Goal: Information Seeking & Learning: Understand process/instructions

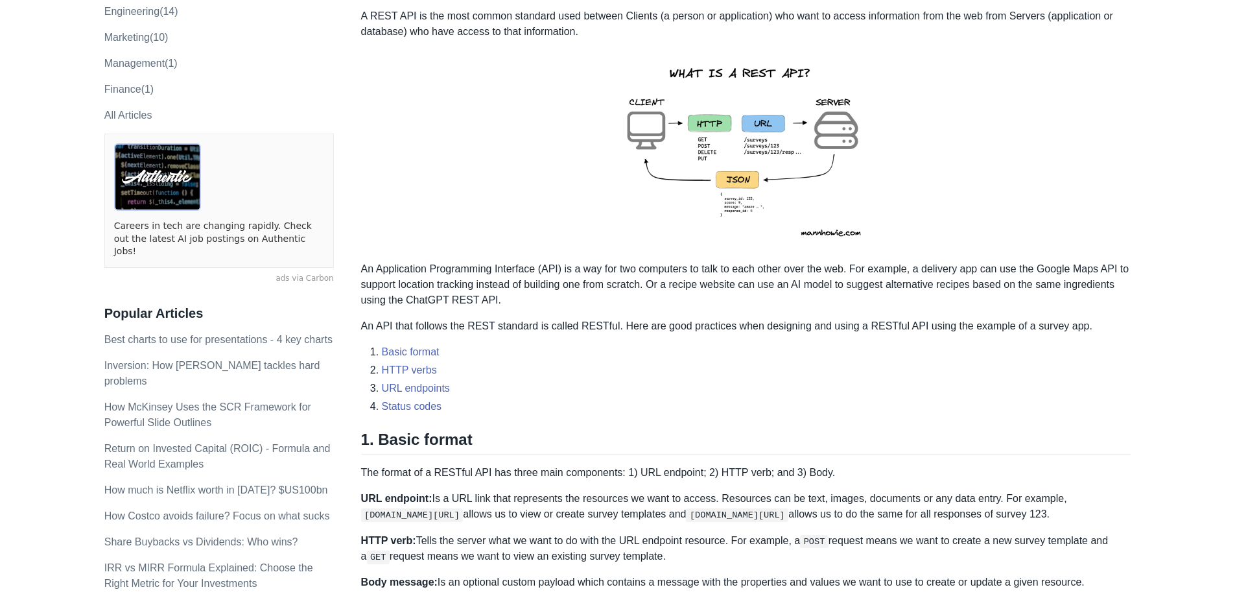
scroll to position [324, 0]
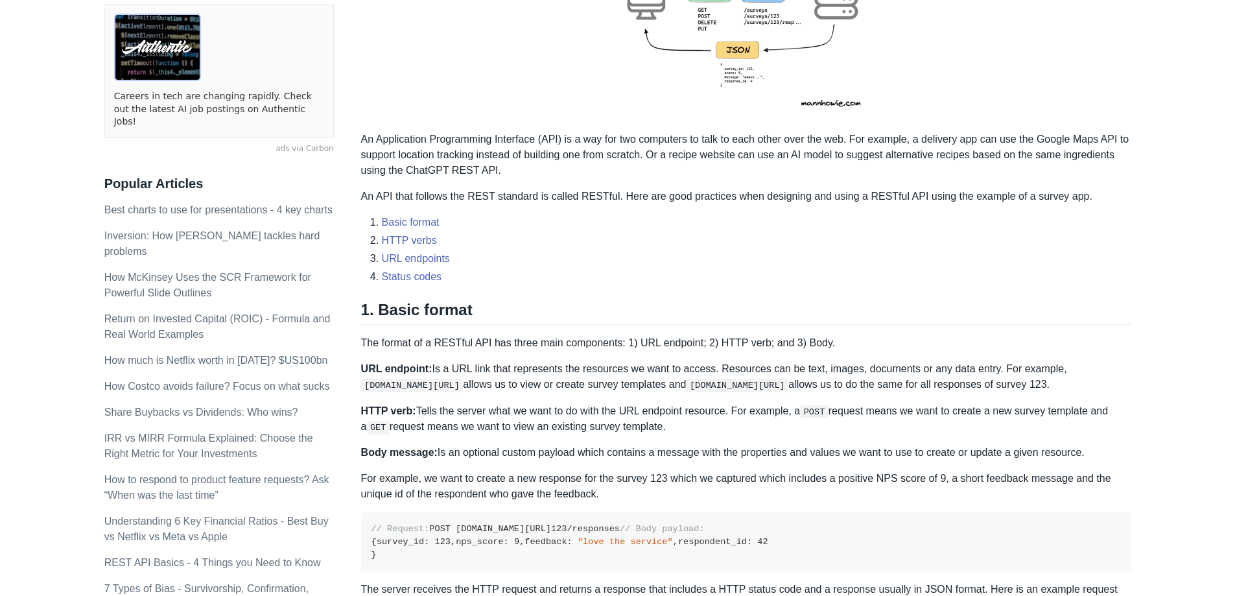
click at [447, 387] on code "[DOMAIN_NAME][URL]" at bounding box center [412, 385] width 102 height 13
click at [551, 389] on p "URL endpoint: Is a URL link that represents the resources we want to access. Re…" at bounding box center [746, 376] width 770 height 31
click at [809, 407] on code "POST" at bounding box center [814, 411] width 29 height 13
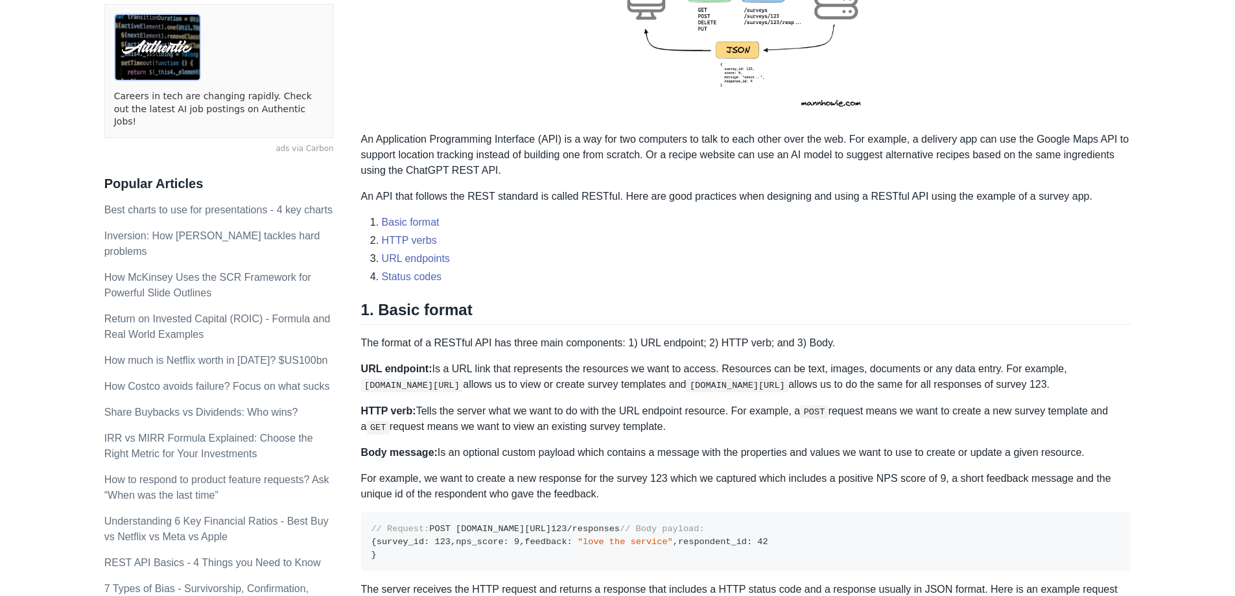
click at [855, 414] on p "HTTP verb: Tells the server what we want to do with the URL endpoint resource. …" at bounding box center [746, 419] width 770 height 32
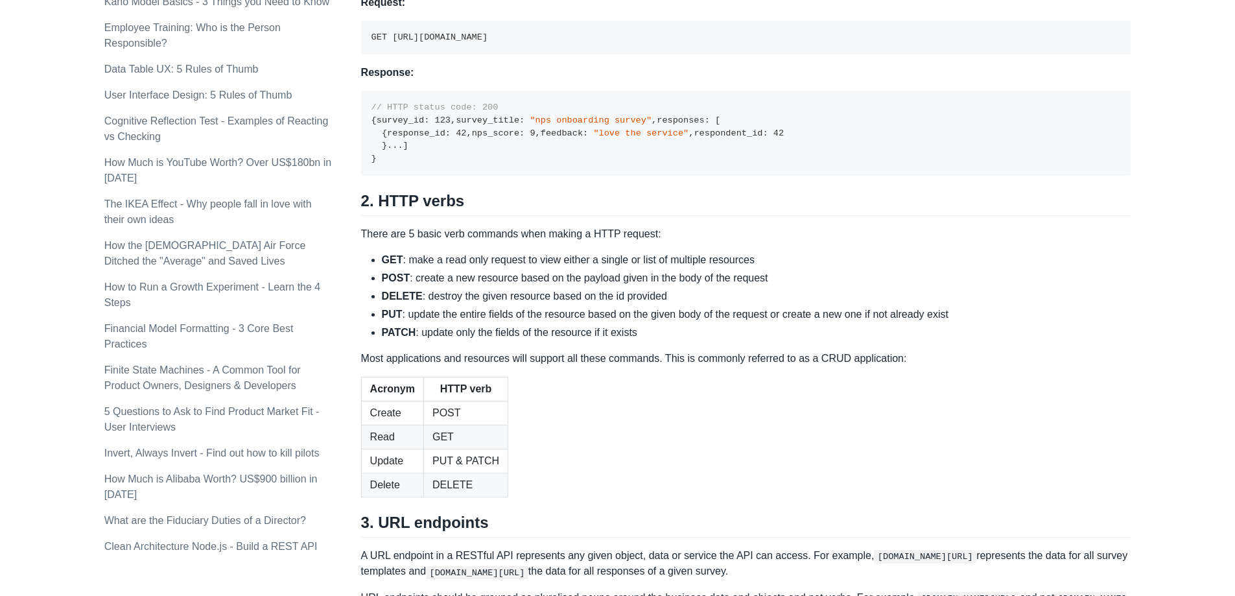
scroll to position [973, 0]
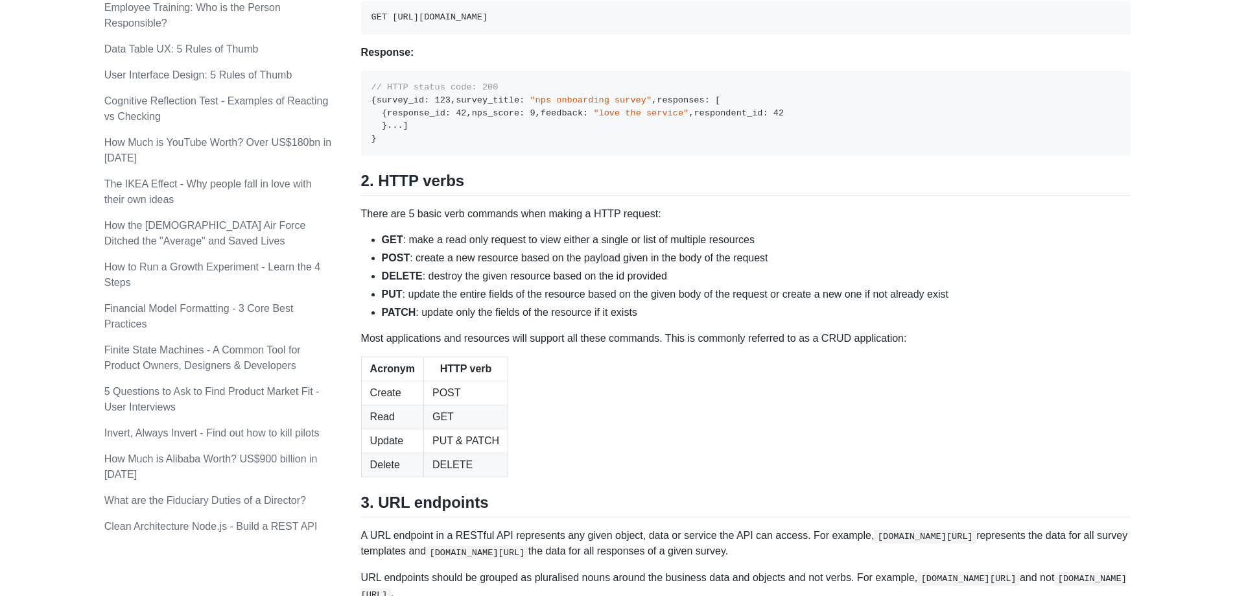
click at [397, 263] on strong "POST" at bounding box center [396, 257] width 29 height 11
click at [386, 281] on strong "DELETE" at bounding box center [402, 275] width 41 height 11
click at [388, 300] on strong "PUT" at bounding box center [392, 294] width 21 height 11
click at [388, 320] on li "PATCH : update only the fields of the resource if it exists" at bounding box center [756, 313] width 749 height 16
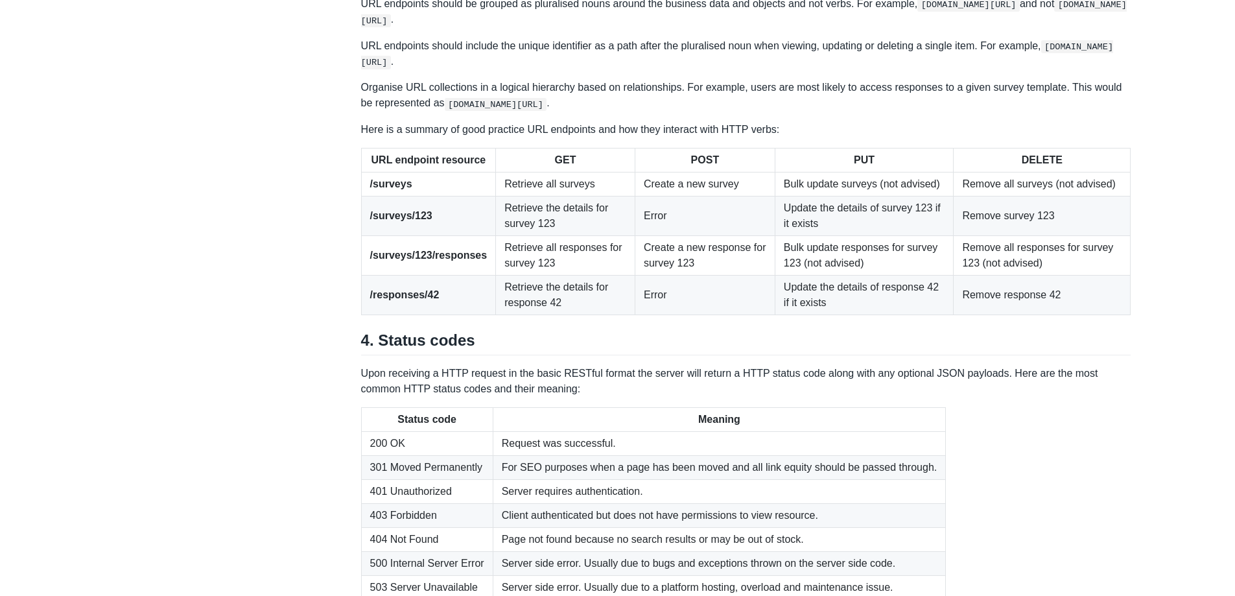
scroll to position [1556, 0]
